Goal: Task Accomplishment & Management: Use online tool/utility

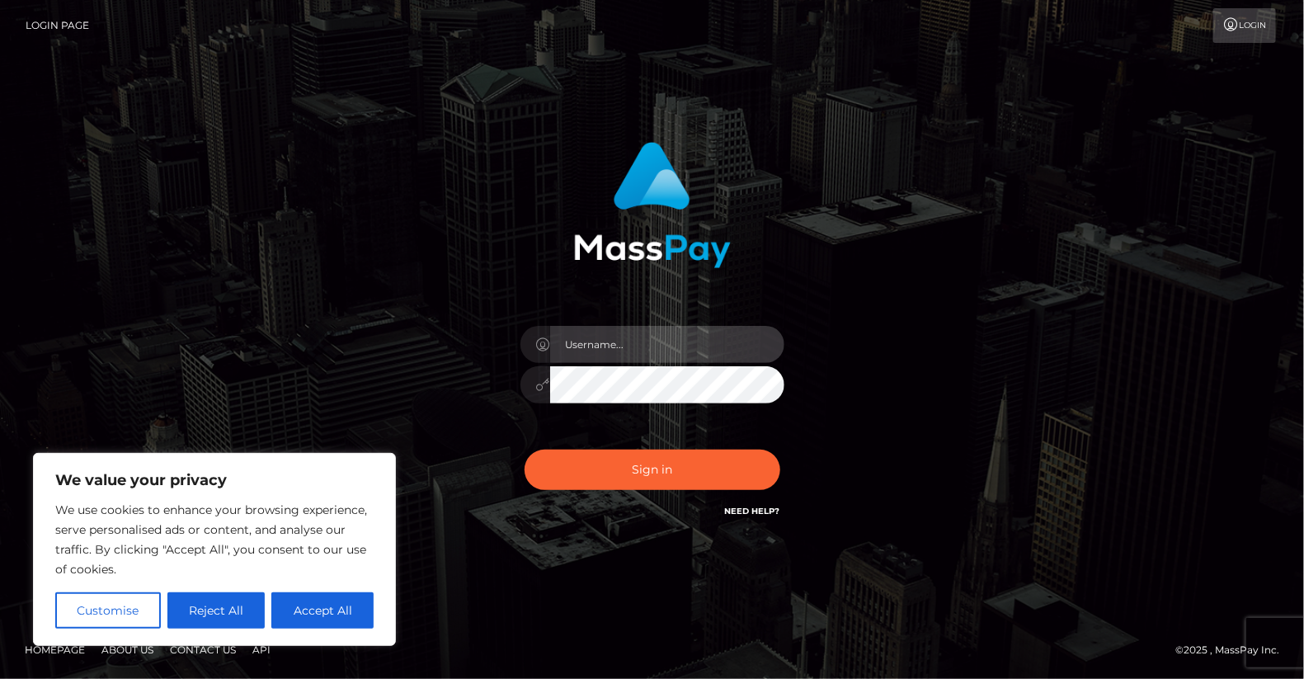
click at [611, 342] on input "text" at bounding box center [667, 344] width 234 height 37
type input "yjoshi"
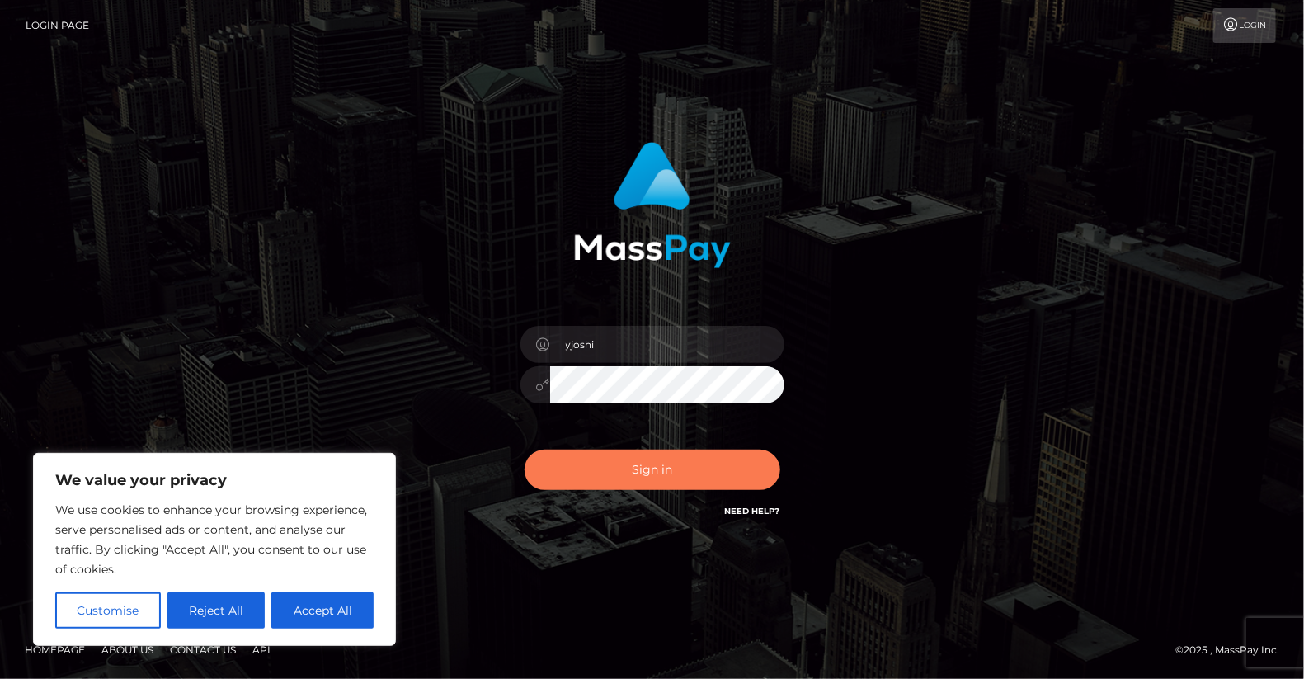
click at [652, 463] on button "Sign in" at bounding box center [653, 470] width 256 height 40
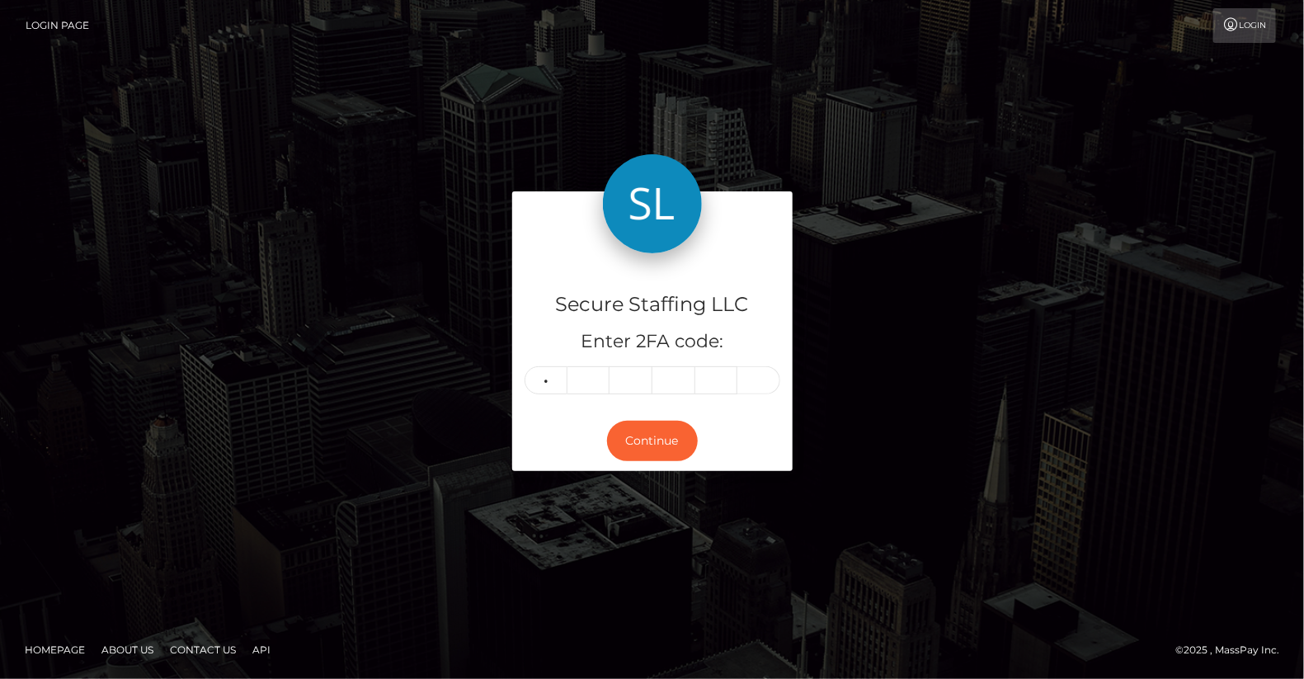
type input "5"
type input "1"
type input "9"
type input "2"
type input "1"
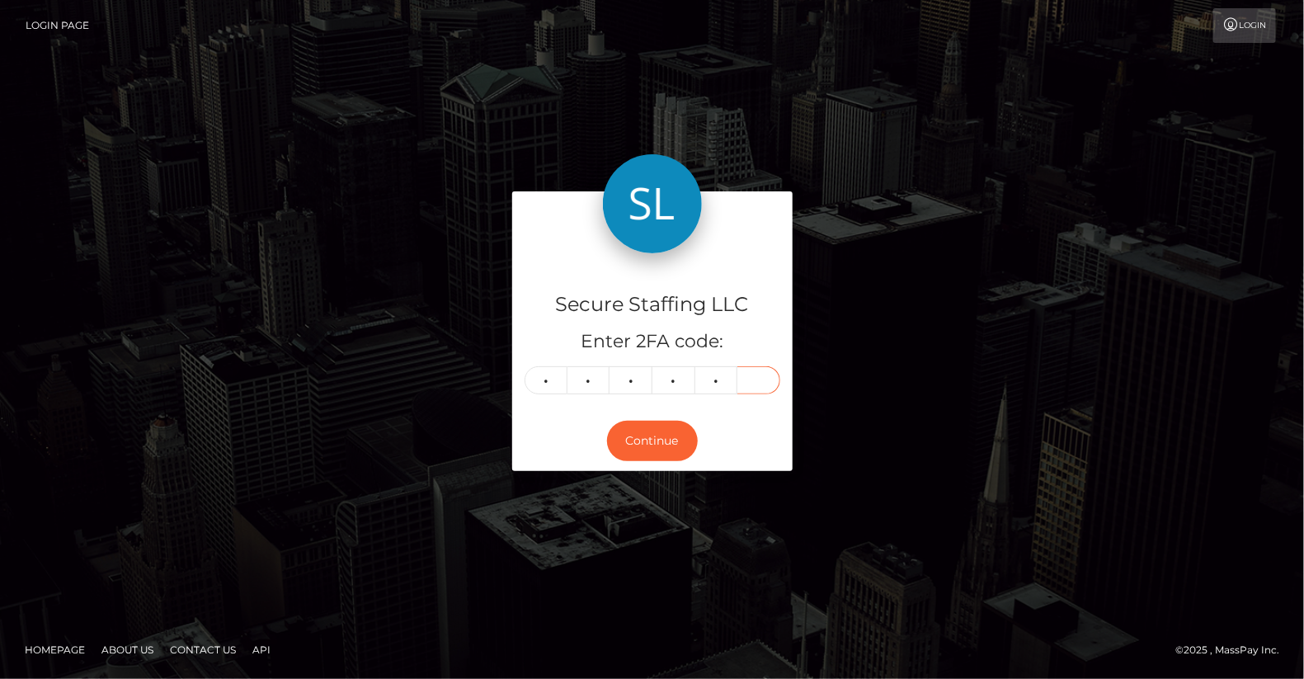
type input "8"
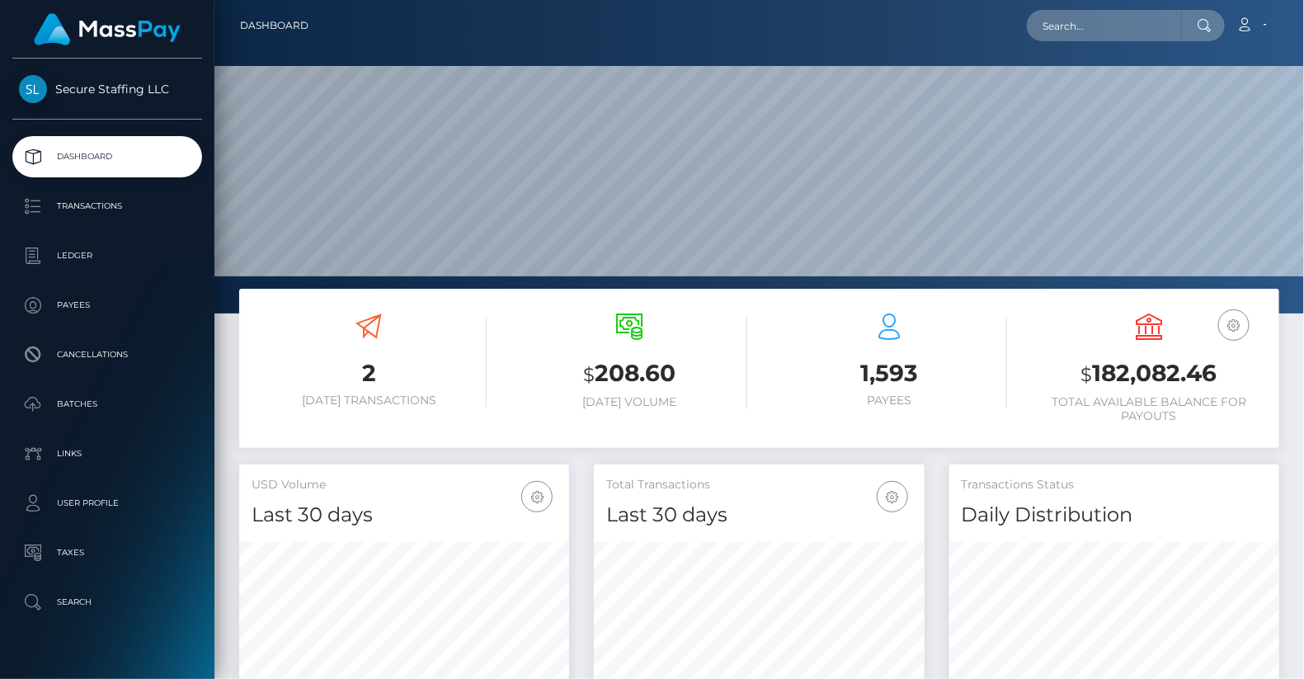
scroll to position [292, 330]
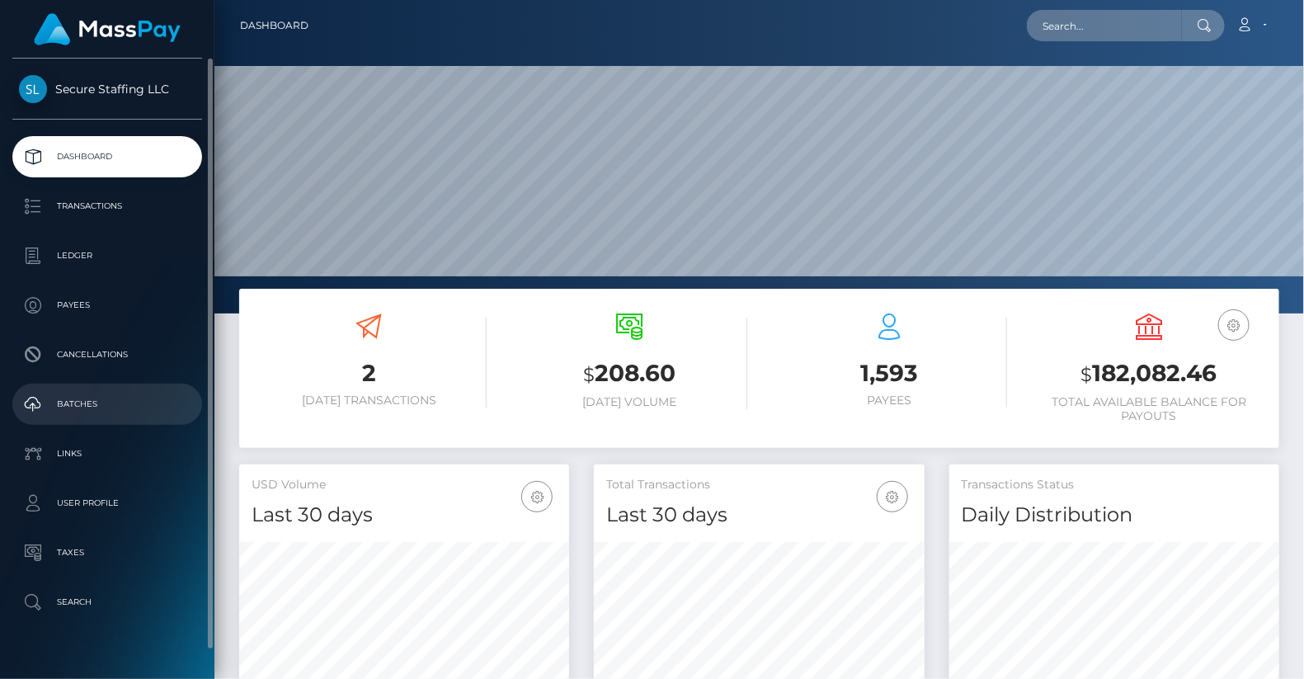
click at [101, 412] on p "Batches" at bounding box center [107, 404] width 177 height 25
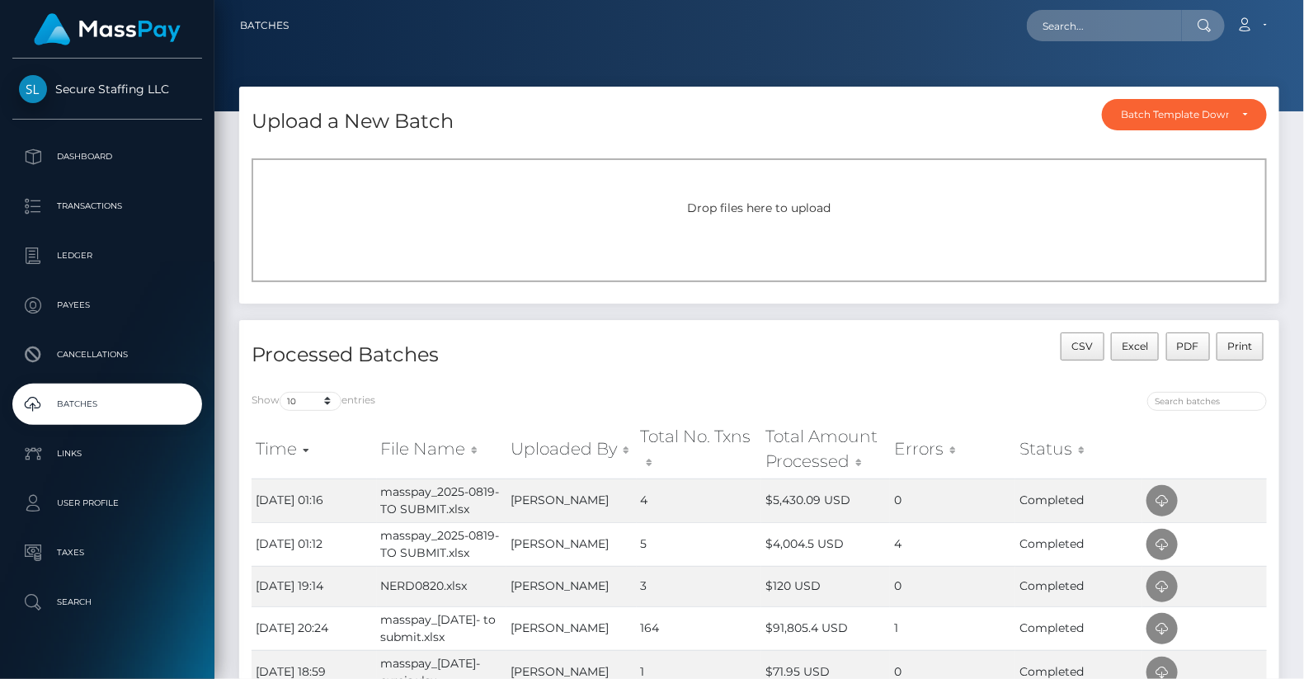
click at [743, 210] on span "Drop files here to upload" at bounding box center [760, 207] width 144 height 15
click at [1166, 491] on icon at bounding box center [1162, 501] width 20 height 21
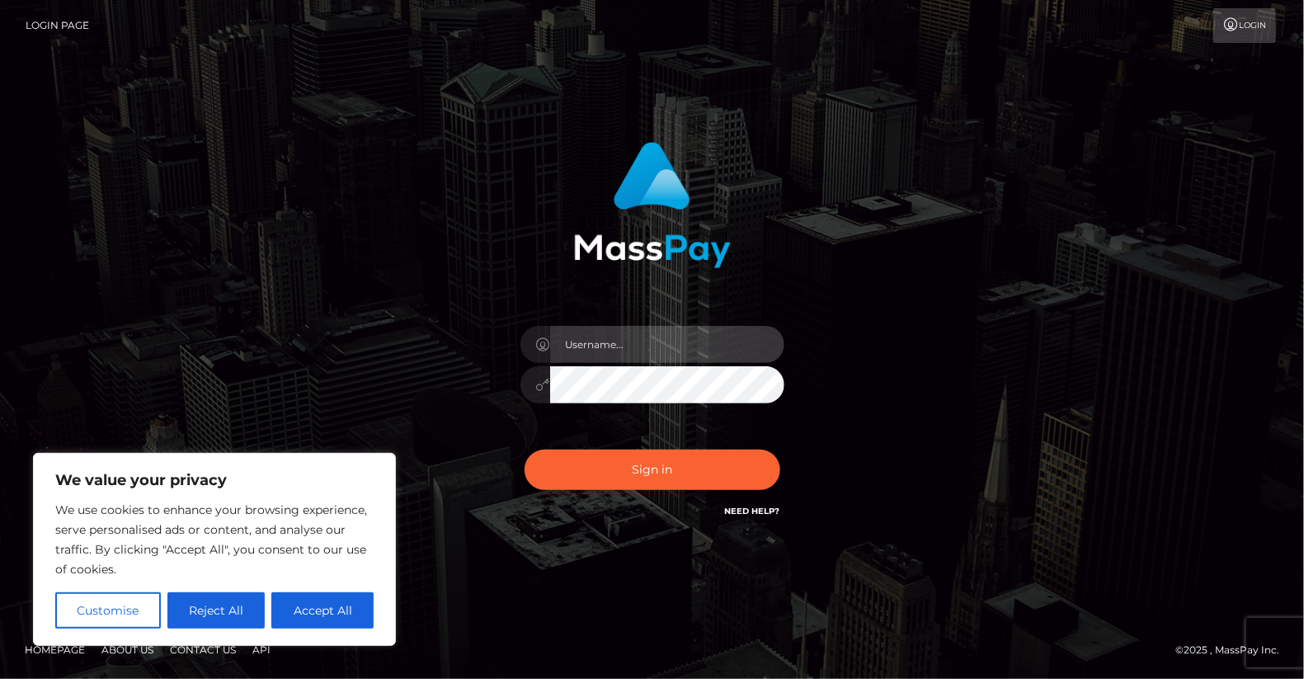
click at [609, 342] on input "text" at bounding box center [667, 344] width 234 height 37
type input "yjoshi"
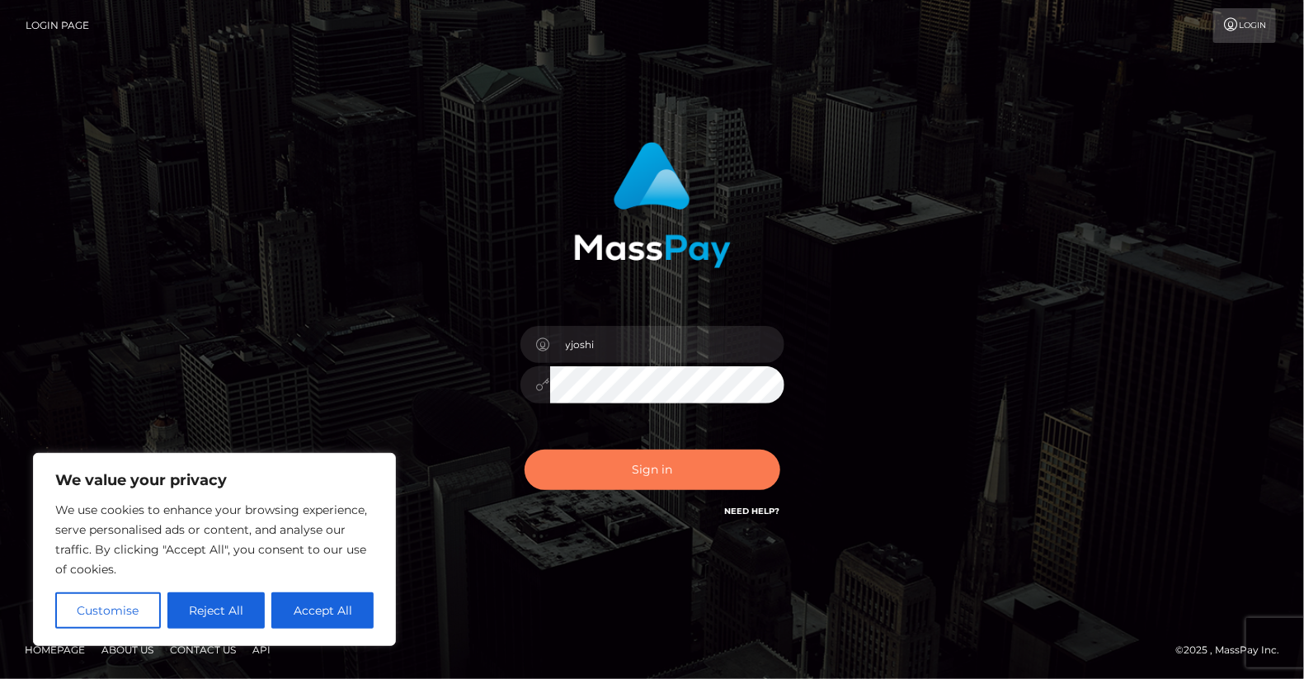
click at [666, 470] on button "Sign in" at bounding box center [653, 470] width 256 height 40
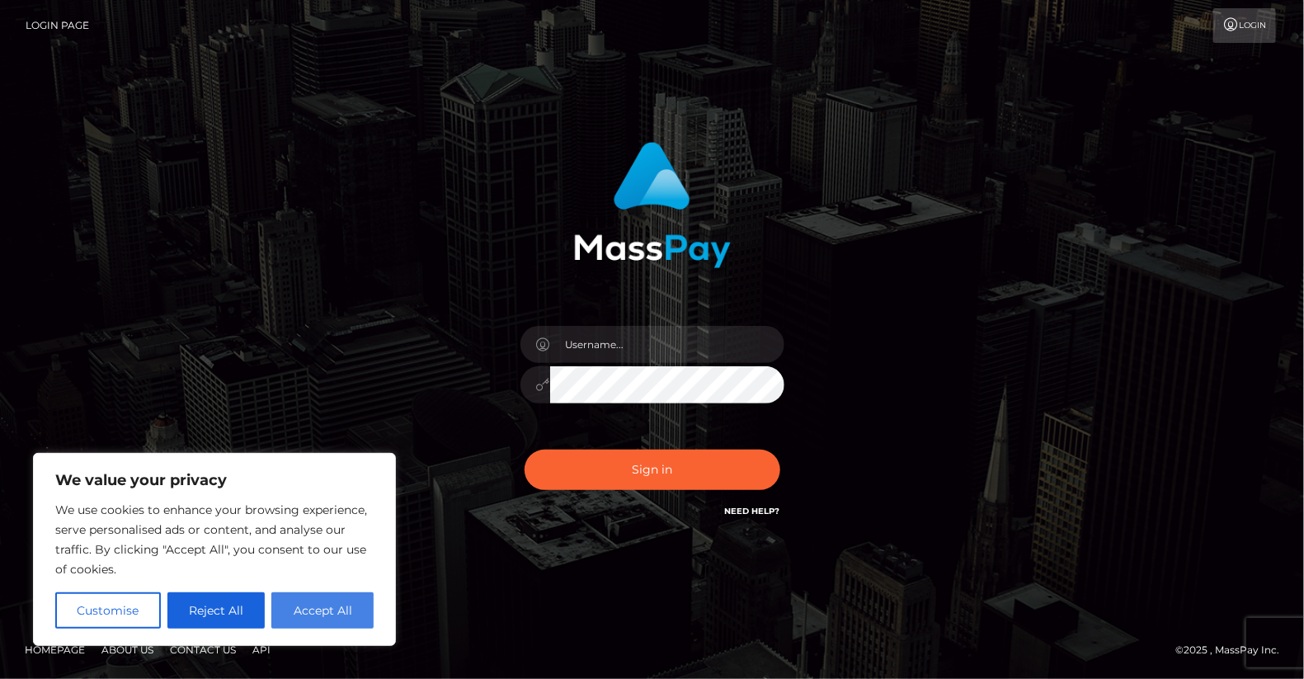
click at [328, 629] on div "We value your privacy We use cookies to enhance your browsing experience, serve…" at bounding box center [214, 549] width 363 height 193
click at [343, 610] on button "Accept All" at bounding box center [322, 610] width 102 height 36
checkbox input "true"
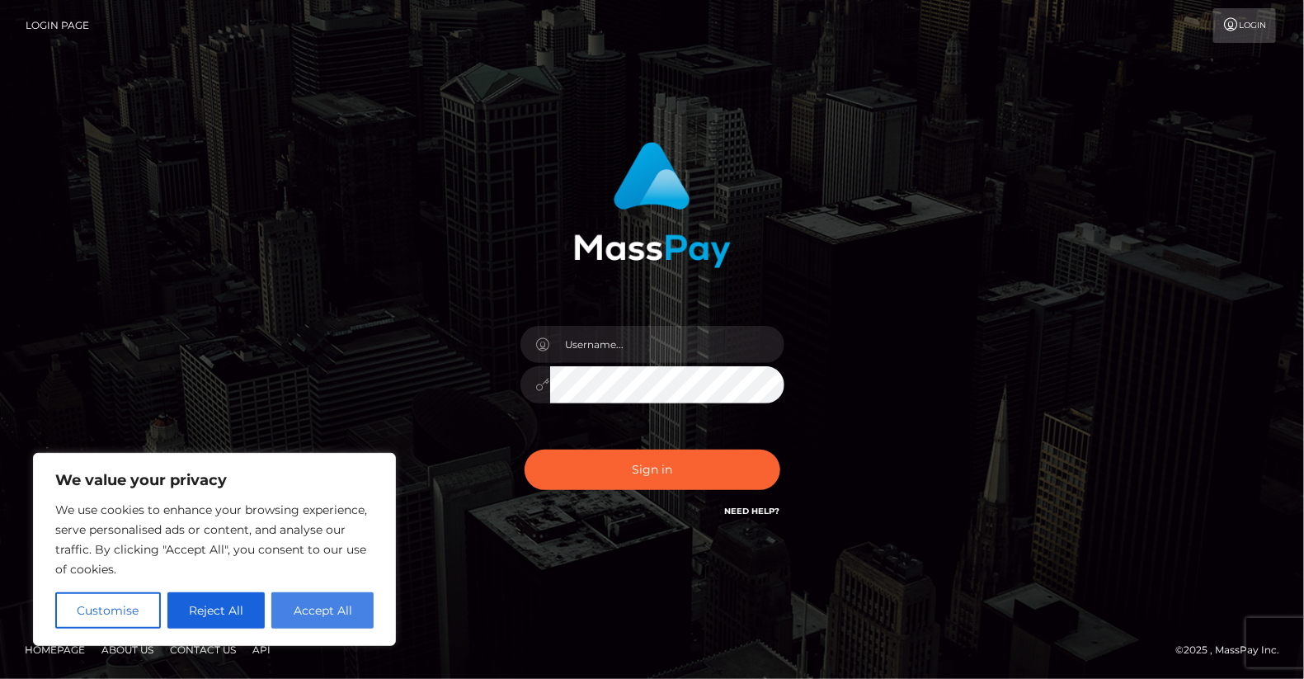
checkbox input "true"
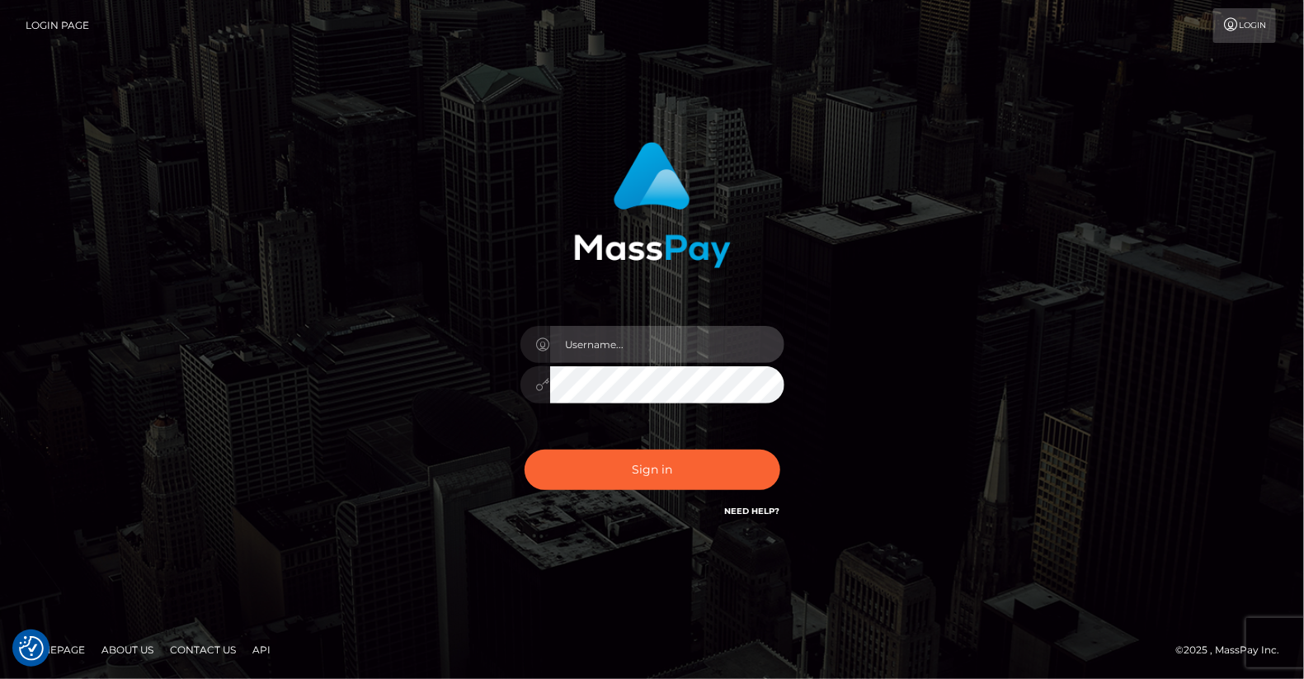
click at [644, 335] on input "text" at bounding box center [667, 344] width 234 height 37
type input "yjoshi"
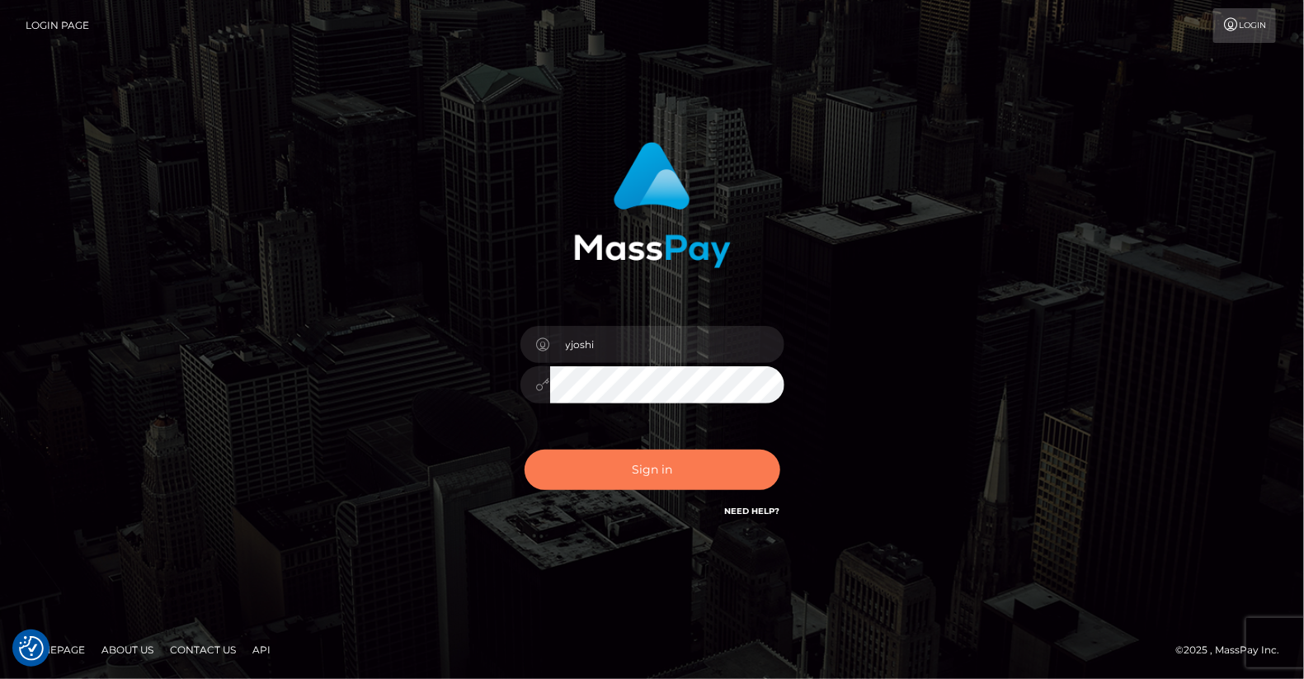
click at [670, 483] on button "Sign in" at bounding box center [653, 470] width 256 height 40
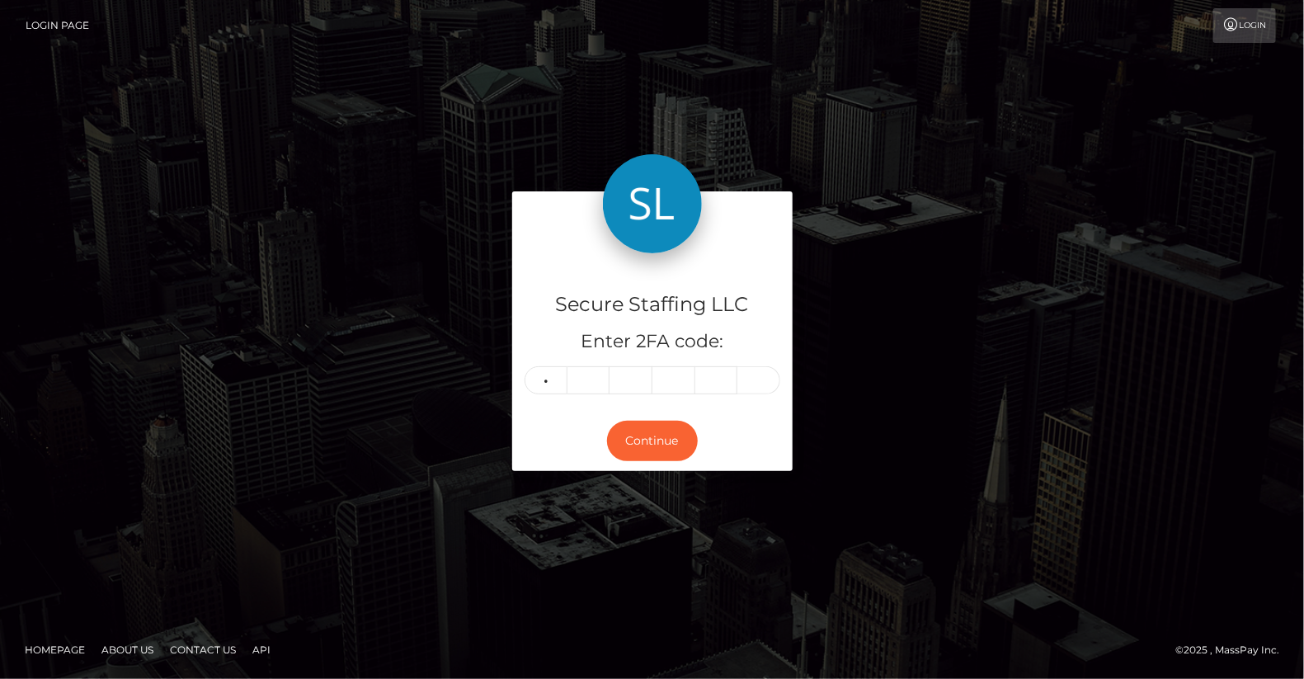
type input "0"
type input "1"
type input "0"
type input "5"
type input "6"
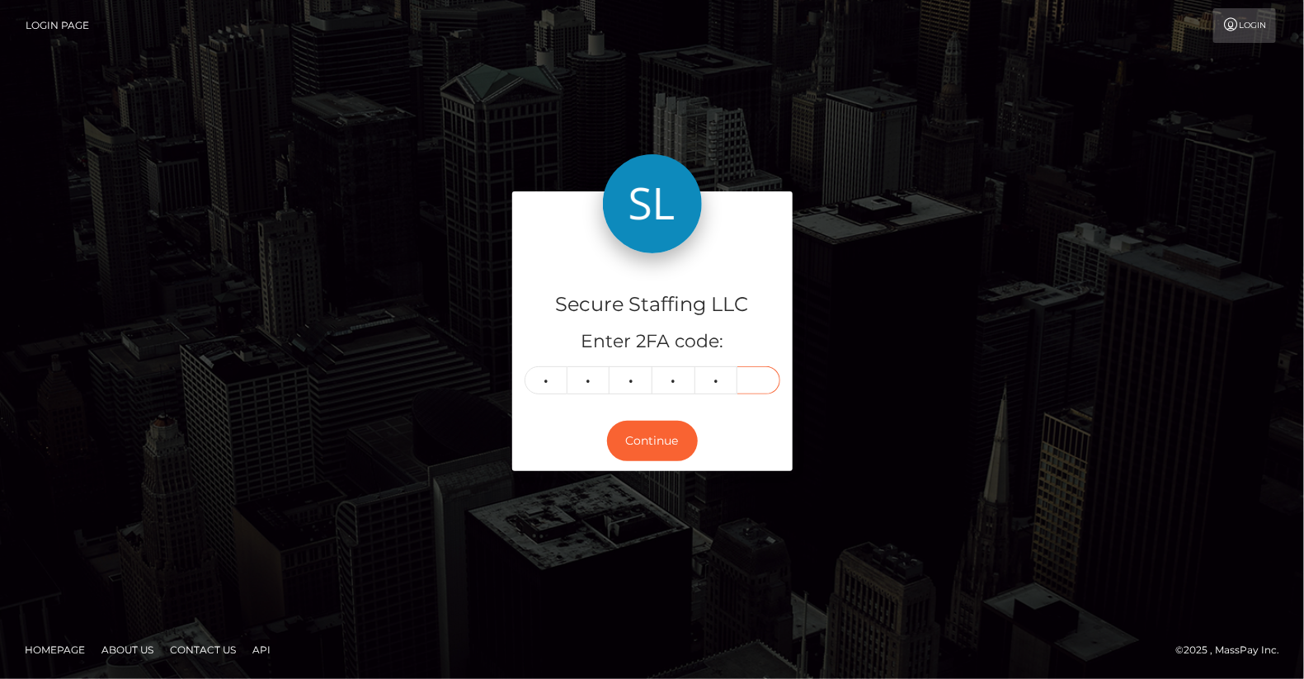
type input "7"
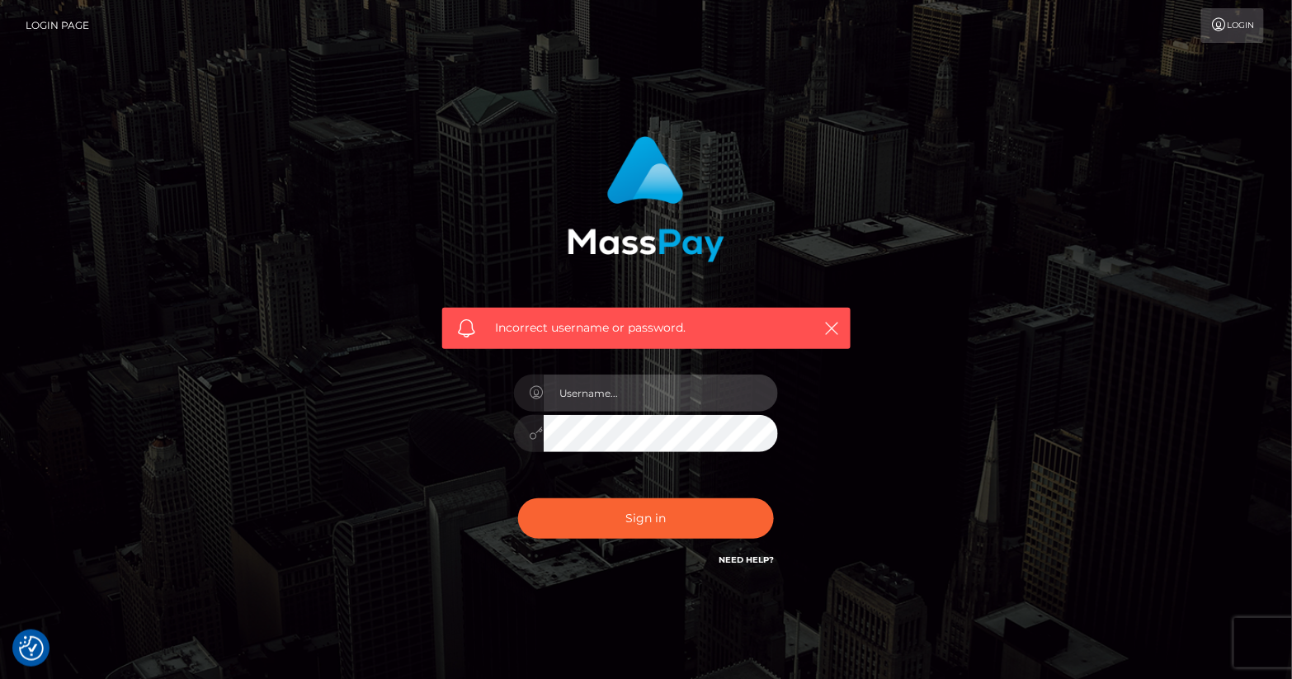
click at [635, 398] on input "text" at bounding box center [661, 393] width 234 height 37
type input "yjoshi"
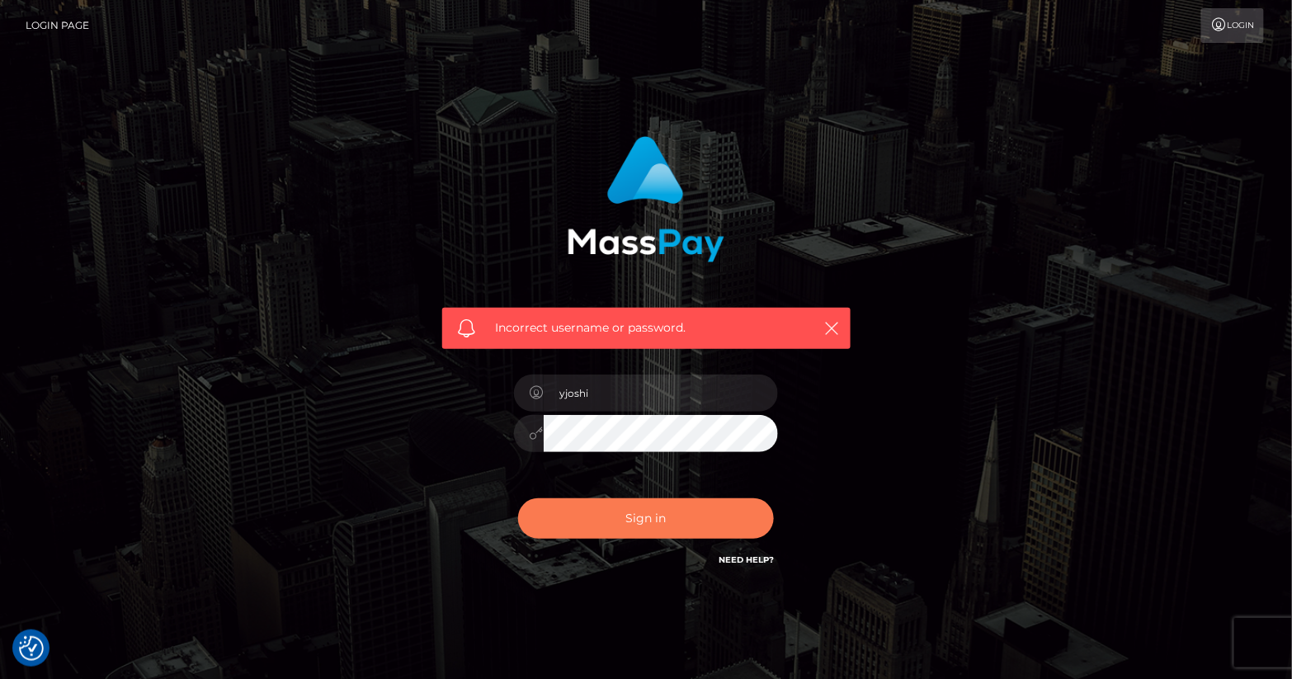
click at [698, 525] on button "Sign in" at bounding box center [646, 518] width 256 height 40
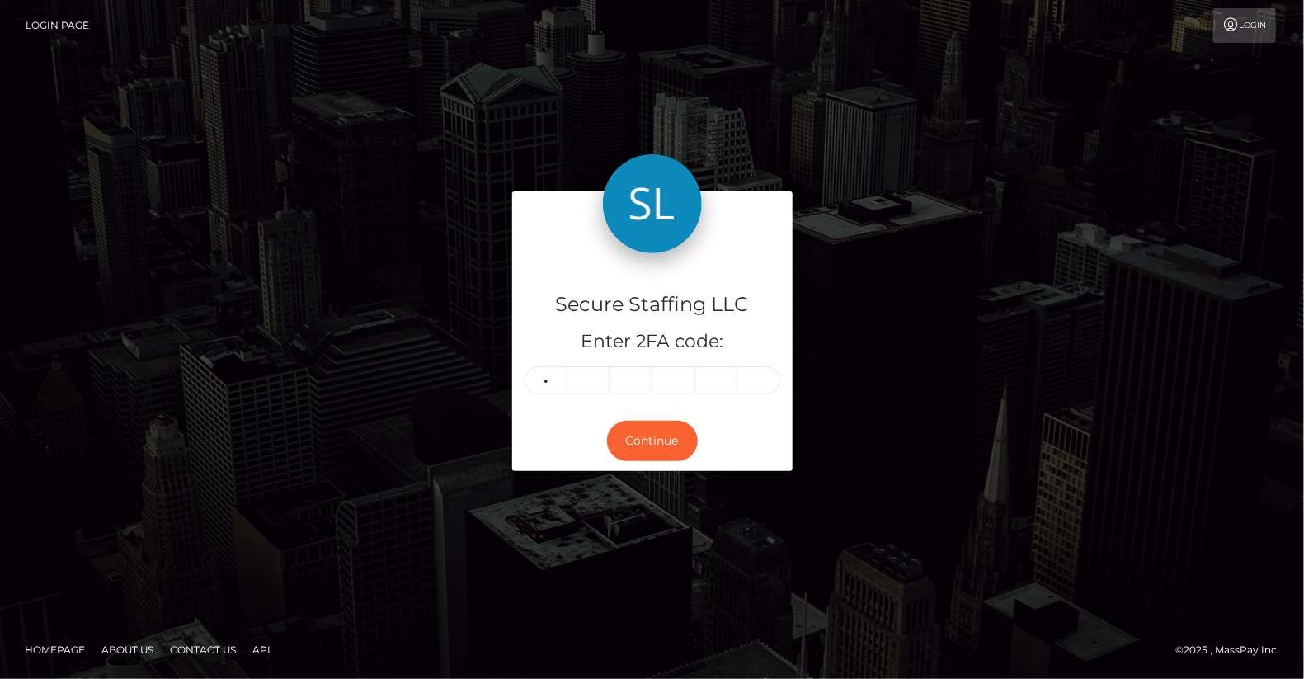
type input "6"
type input "1"
type input "6"
type input "7"
type input "2"
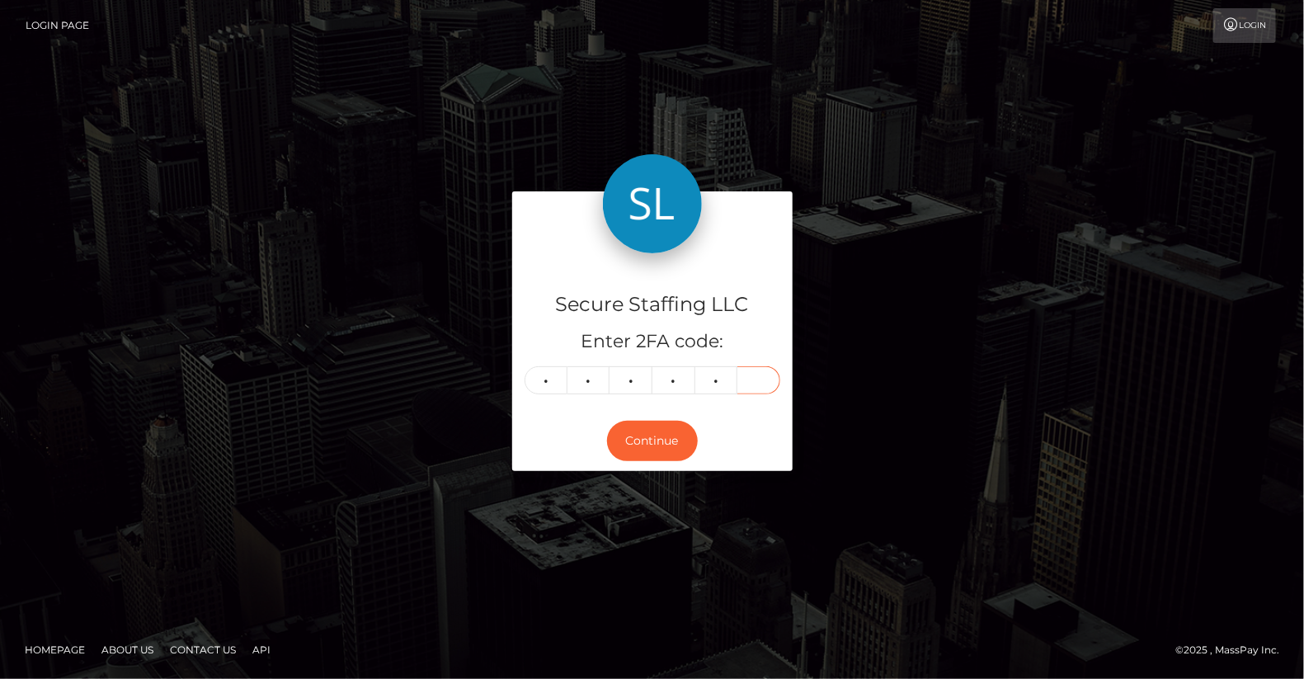
type input "7"
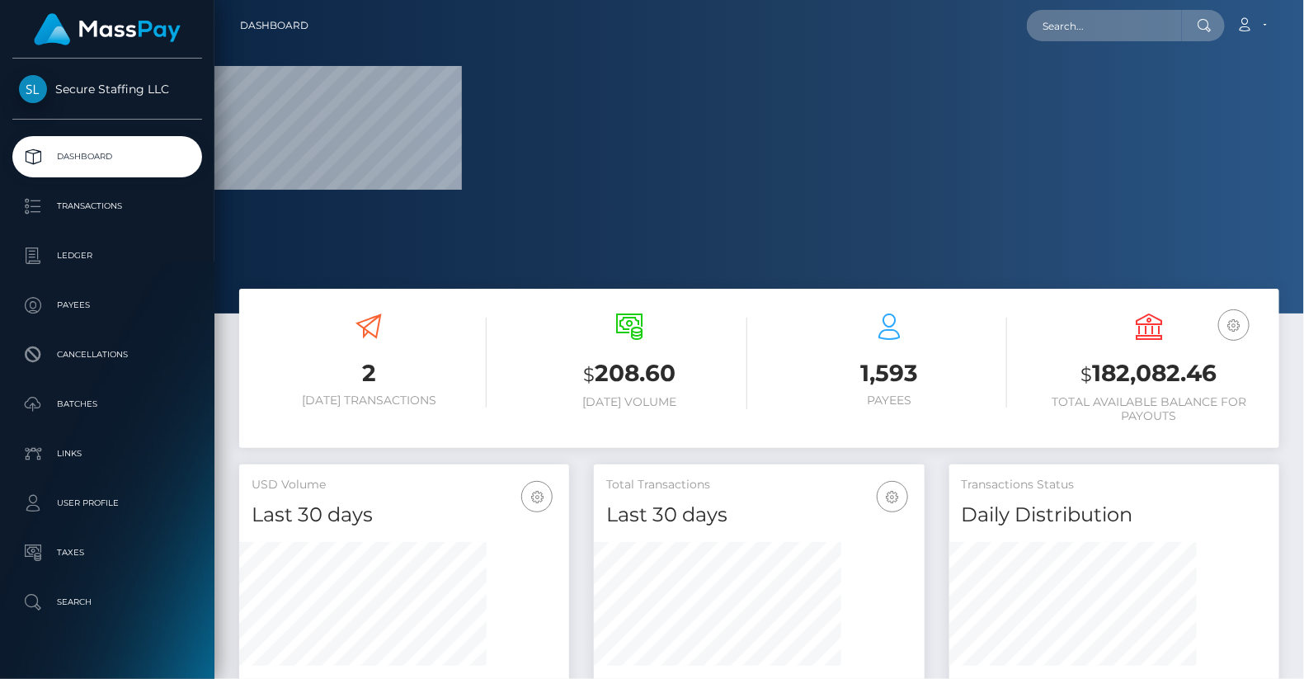
click at [650, 424] on div "$ 208.60 [DATE] Volume" at bounding box center [628, 363] width 235 height 125
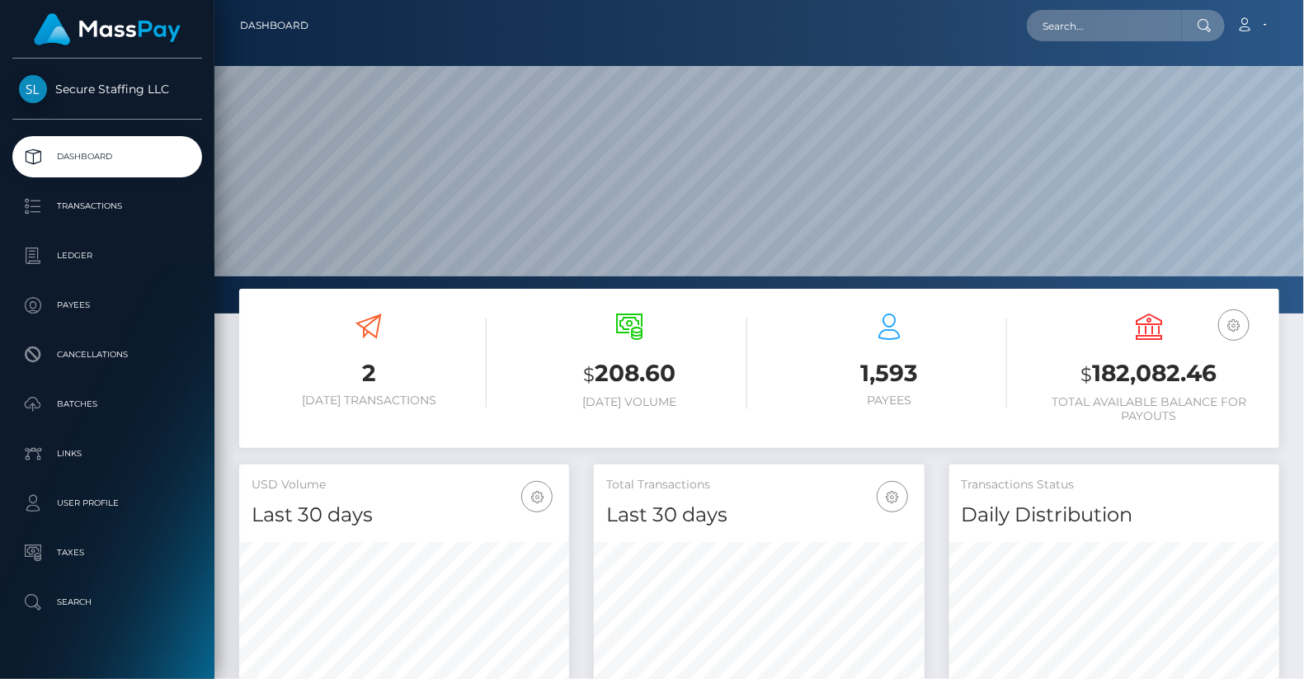
scroll to position [292, 330]
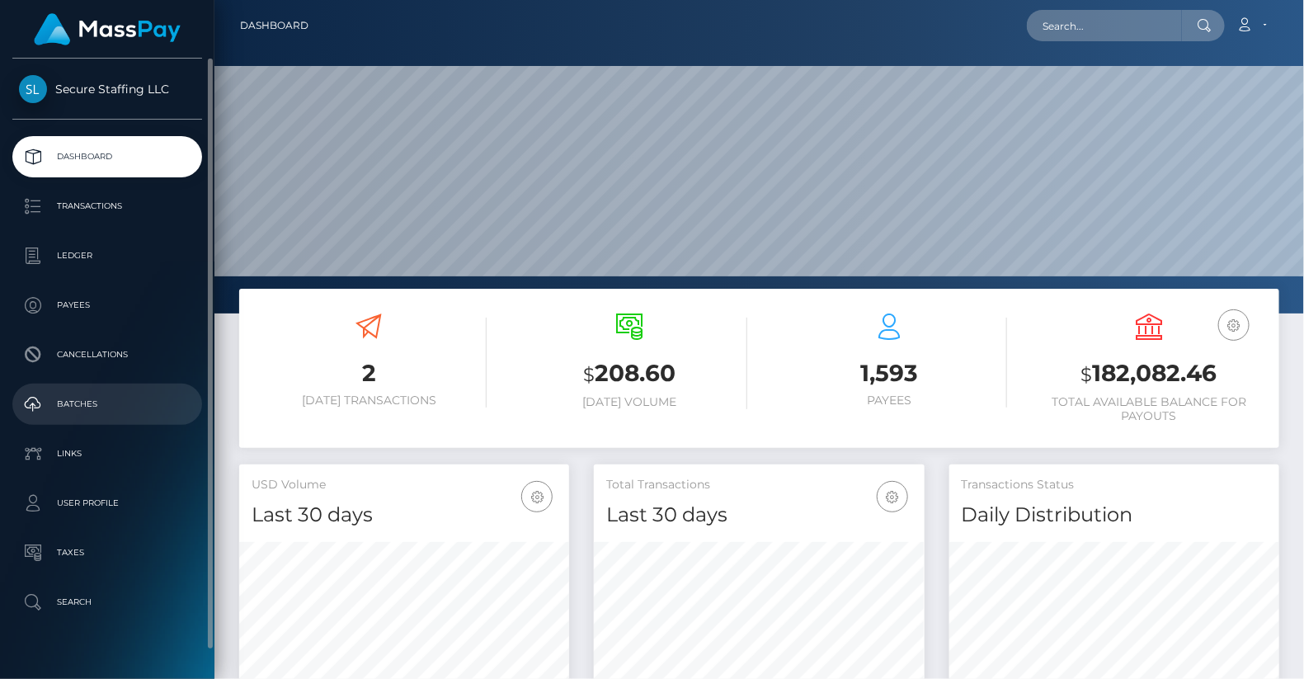
click at [96, 408] on p "Batches" at bounding box center [107, 404] width 177 height 25
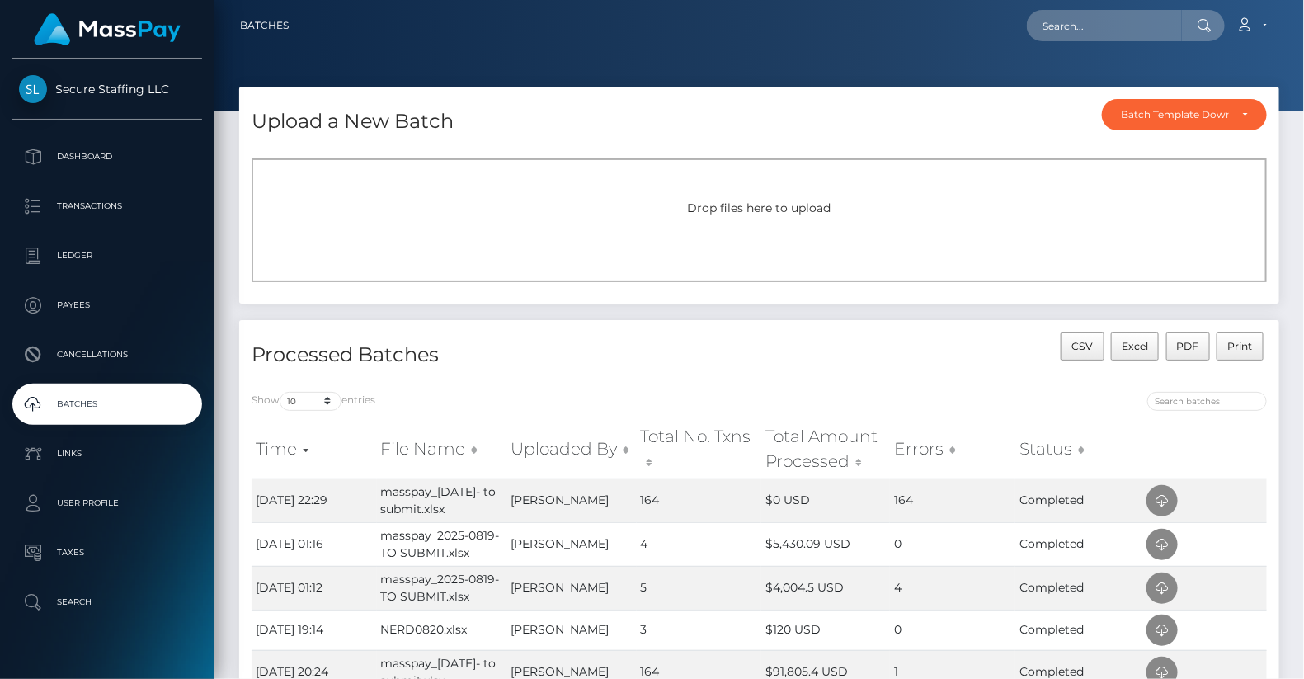
click at [700, 207] on span "Drop files here to upload" at bounding box center [760, 207] width 144 height 15
